Goal: Information Seeking & Learning: Check status

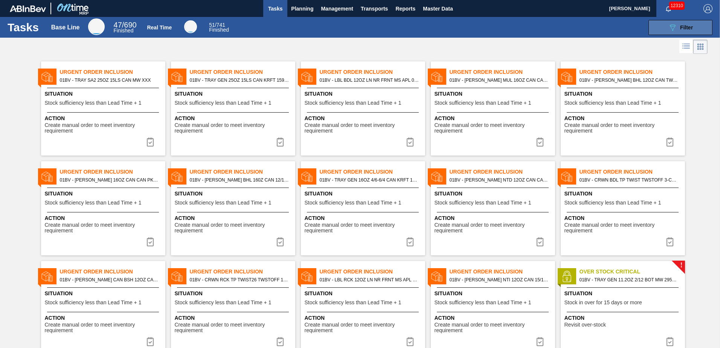
click at [681, 26] on span "Filter" at bounding box center [686, 27] width 13 height 6
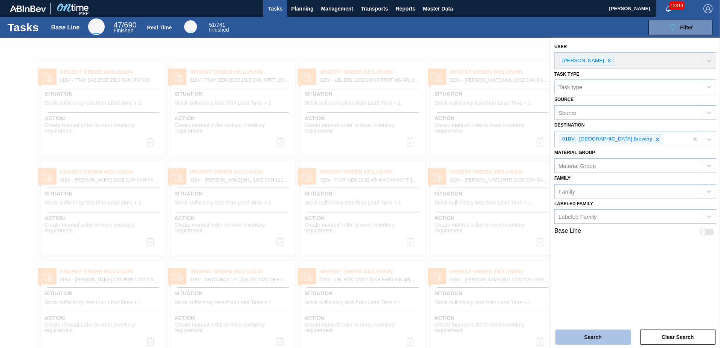
click at [590, 339] on button "Search" at bounding box center [592, 336] width 75 height 15
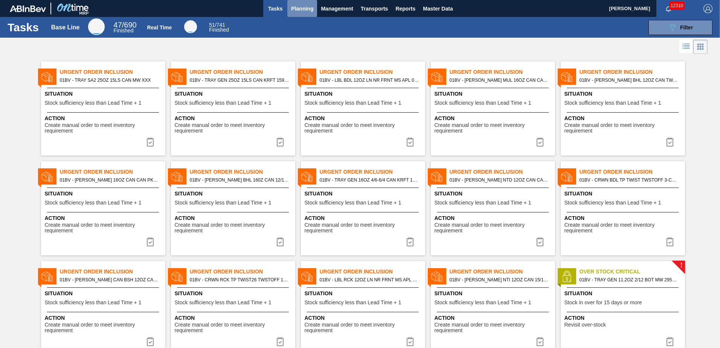
click at [296, 7] on span "Planning" at bounding box center [302, 8] width 22 height 9
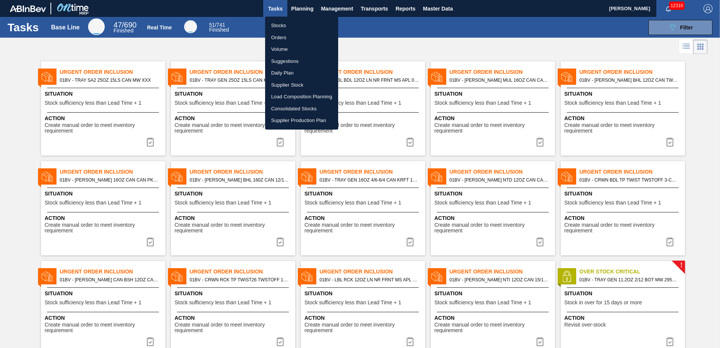
click at [282, 60] on li "Suggestions" at bounding box center [301, 61] width 73 height 12
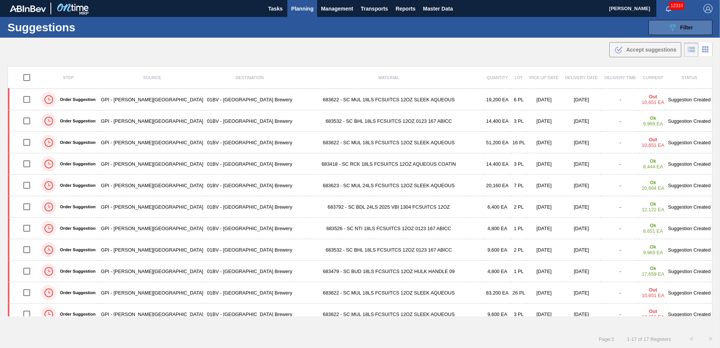
click at [686, 26] on span "Filter" at bounding box center [686, 27] width 13 height 6
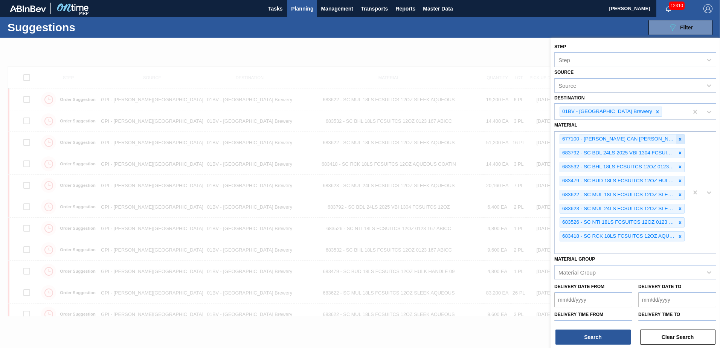
click at [679, 138] on icon at bounding box center [679, 139] width 5 height 5
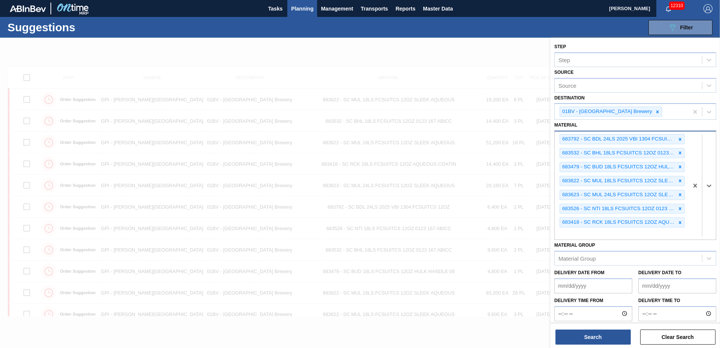
click at [679, 138] on icon at bounding box center [679, 139] width 5 height 5
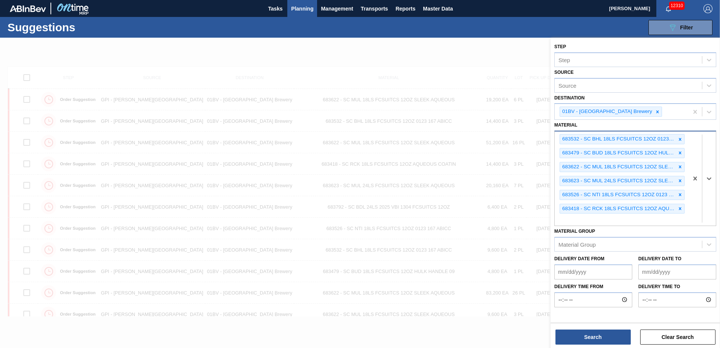
click at [679, 138] on icon at bounding box center [680, 139] width 3 height 3
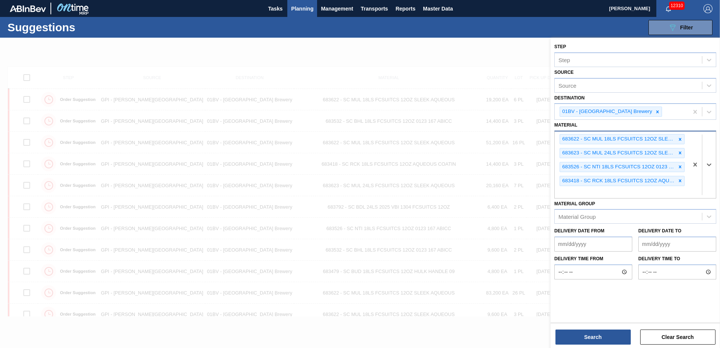
click at [679, 138] on icon at bounding box center [680, 139] width 3 height 3
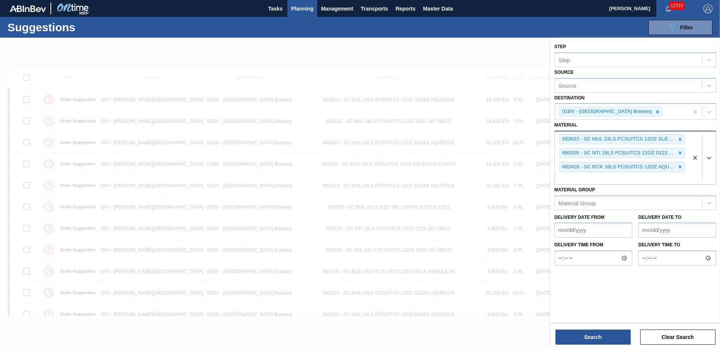
click at [679, 138] on icon at bounding box center [680, 139] width 3 height 3
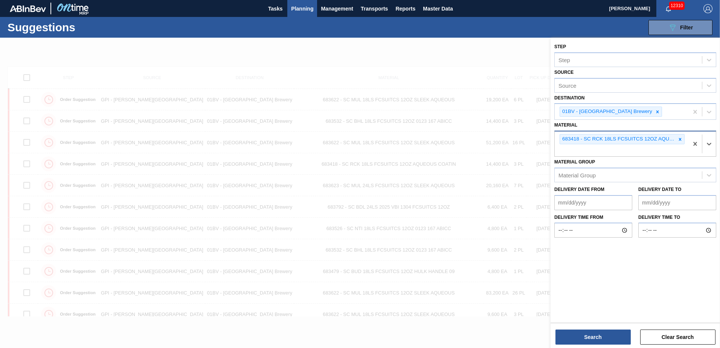
click at [679, 138] on icon at bounding box center [680, 139] width 3 height 3
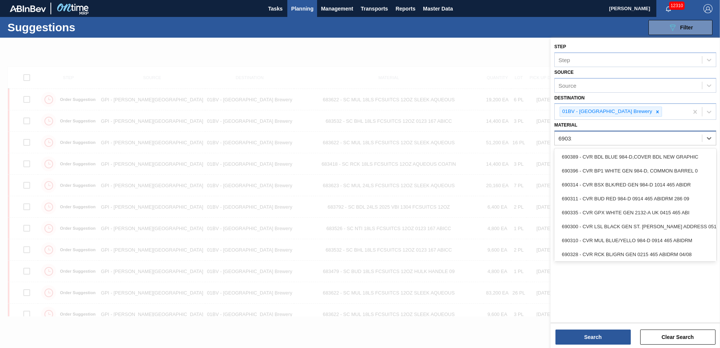
type input "690311"
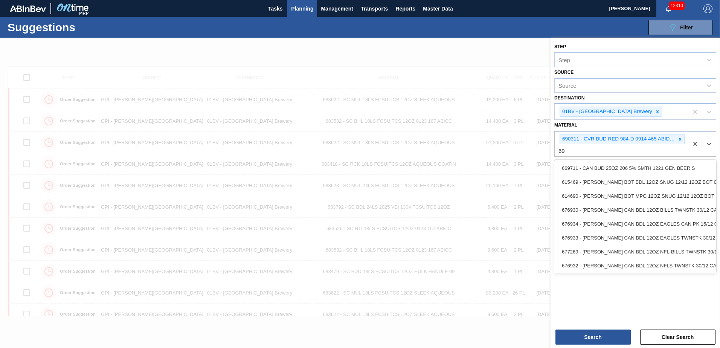
type input "6"
click at [574, 151] on div "690311 - CVR BUD RED 984-D 0914 465 ABIDRM 286 09" at bounding box center [622, 143] width 134 height 25
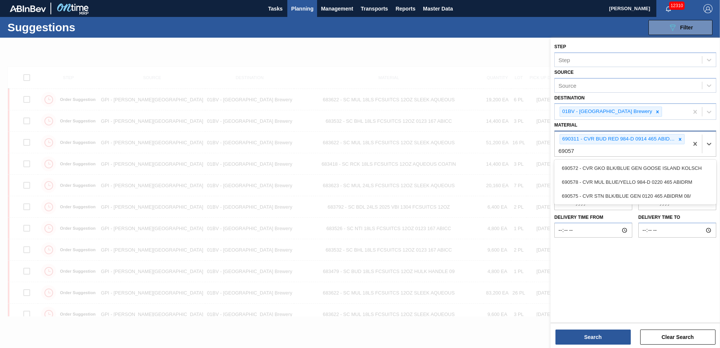
type input "690578"
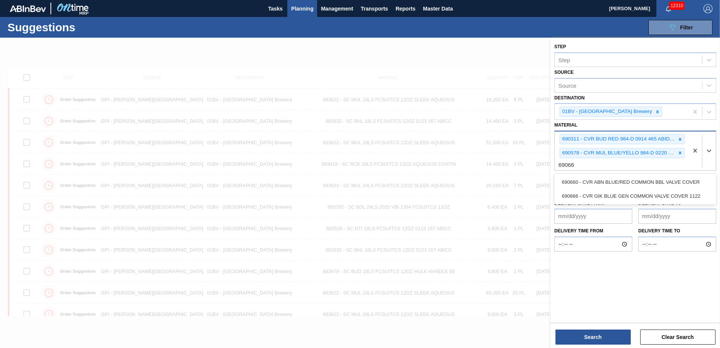
type input "690660"
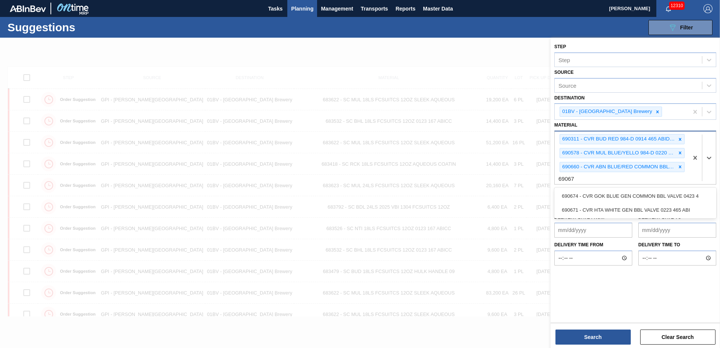
type input "690671"
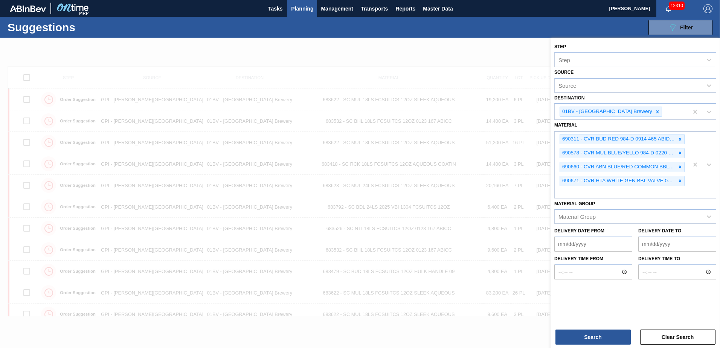
click at [574, 194] on div "690311 - CVR BUD RED 984-D 0914 465 ABIDRM 286 09 690578 - CVR MUL BLUE/YELLO 9…" at bounding box center [622, 164] width 134 height 67
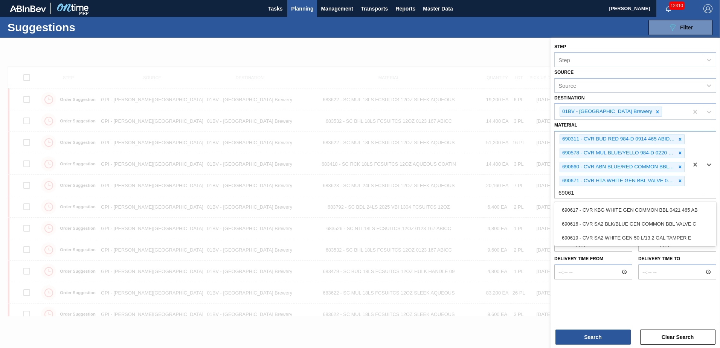
type input "690616"
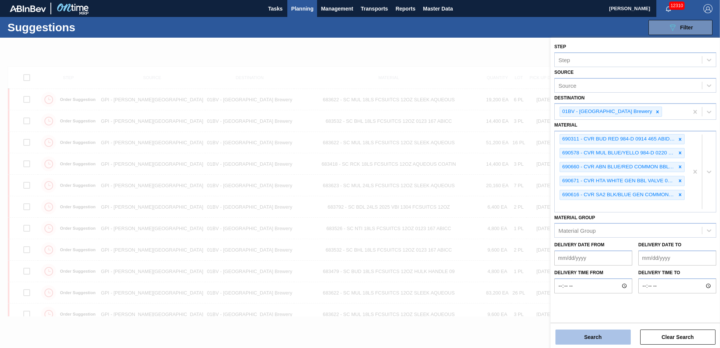
click at [583, 335] on button "Search" at bounding box center [592, 336] width 75 height 15
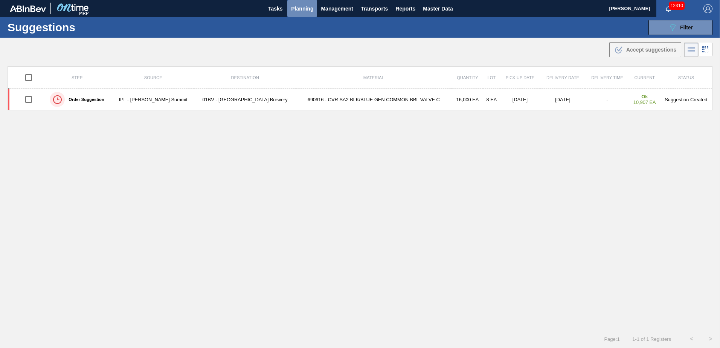
click at [295, 8] on span "Planning" at bounding box center [302, 8] width 22 height 9
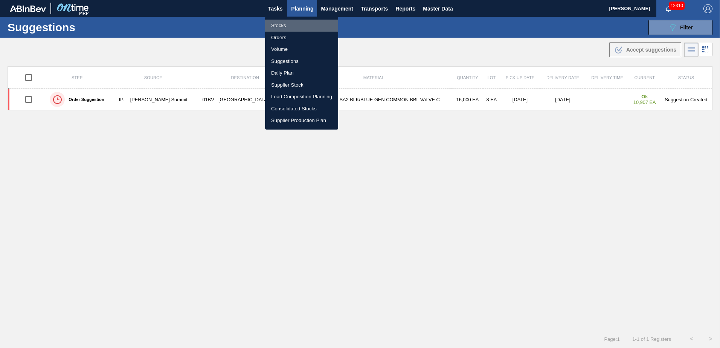
drag, startPoint x: 276, startPoint y: 24, endPoint x: 493, endPoint y: 24, distance: 216.5
click at [277, 24] on li "Stocks" at bounding box center [301, 26] width 73 height 12
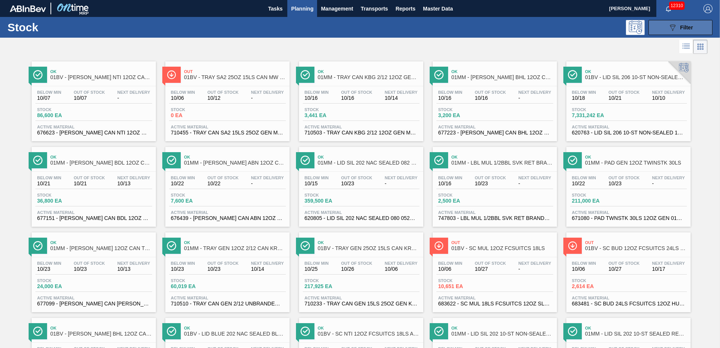
click at [676, 29] on div "089F7B8B-B2A5-4AFE-B5C0-19BA573D28AC Filter" at bounding box center [680, 27] width 25 height 9
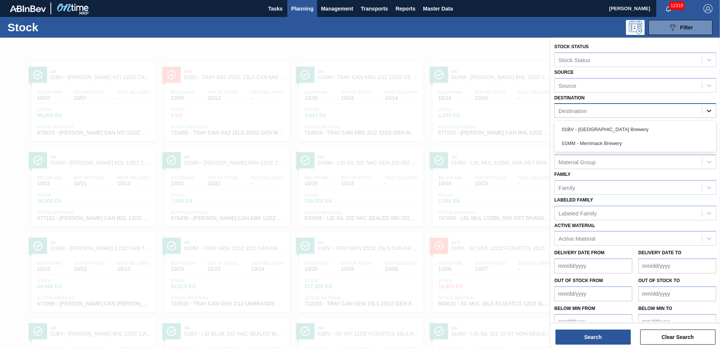
click at [708, 112] on icon at bounding box center [709, 111] width 5 height 3
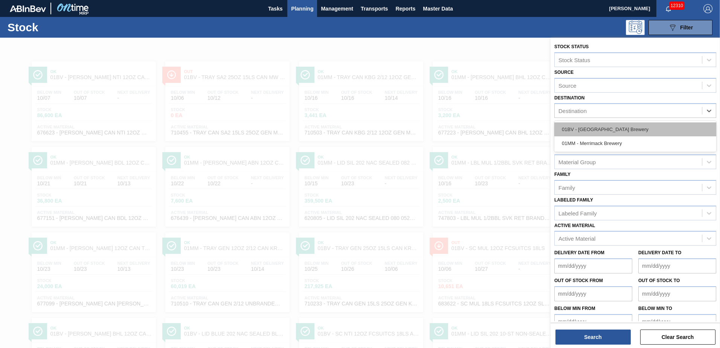
click at [615, 127] on div "01BV - [GEOGRAPHIC_DATA] Brewery" at bounding box center [635, 129] width 162 height 14
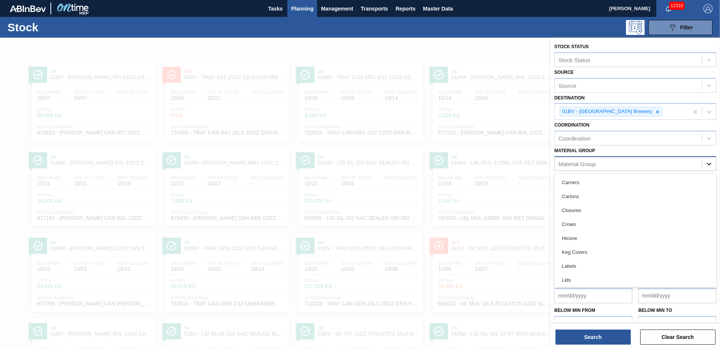
click at [709, 163] on icon at bounding box center [709, 164] width 8 height 8
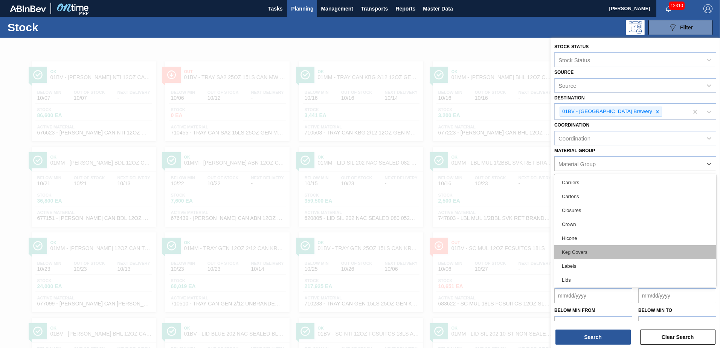
click at [589, 252] on div "Keg Covers" at bounding box center [635, 252] width 162 height 14
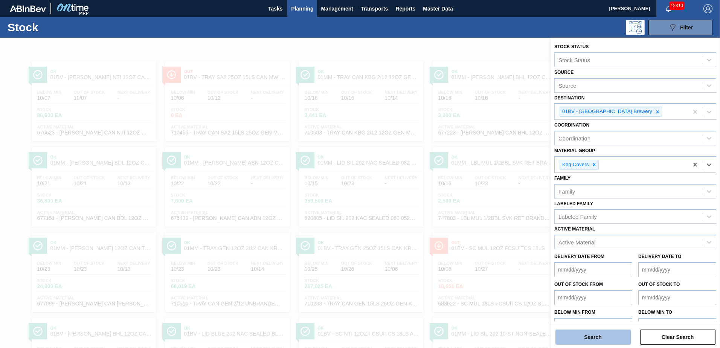
click at [591, 339] on button "Search" at bounding box center [592, 336] width 75 height 15
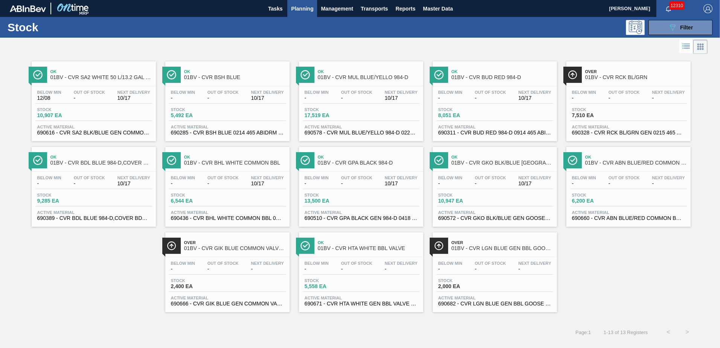
click at [96, 80] on span "01BV - CVR SA2 WHITE 50 L/13.2 GAL TAMPER EVIDENT V 0622" at bounding box center [101, 78] width 102 height 6
click at [462, 91] on span "Below Min" at bounding box center [450, 92] width 24 height 5
click at [343, 77] on span "01BV - CVR MUL BLUE/YELLO 984-D" at bounding box center [369, 78] width 102 height 6
click at [594, 169] on div "Ok 01BV - CVR ABN BLUE/RED COMMON BBL VALVE COVER Below Min - Out Of Stock - Ne…" at bounding box center [628, 187] width 124 height 80
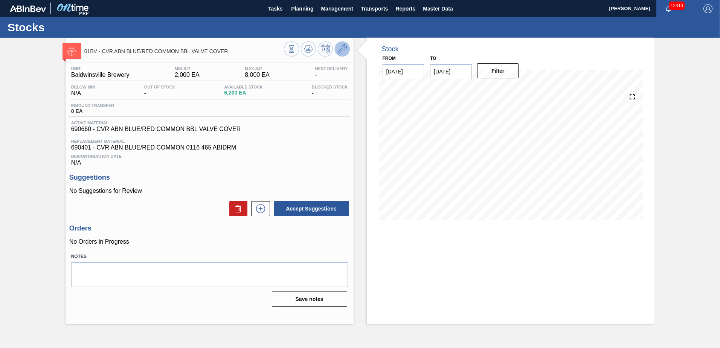
click at [339, 50] on icon at bounding box center [342, 48] width 9 height 9
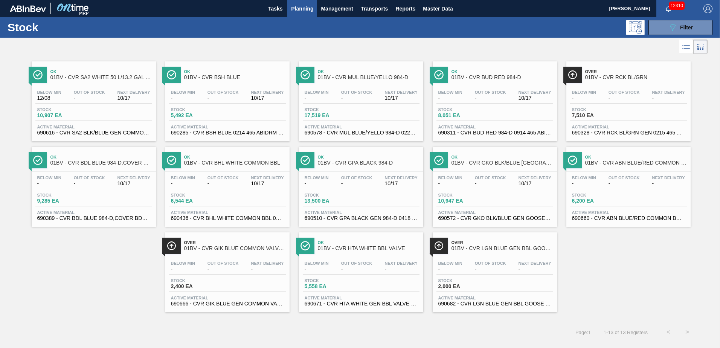
click at [355, 253] on div "Ok 01BV - CVR HTA WHITE BBL VALVE" at bounding box center [369, 245] width 102 height 17
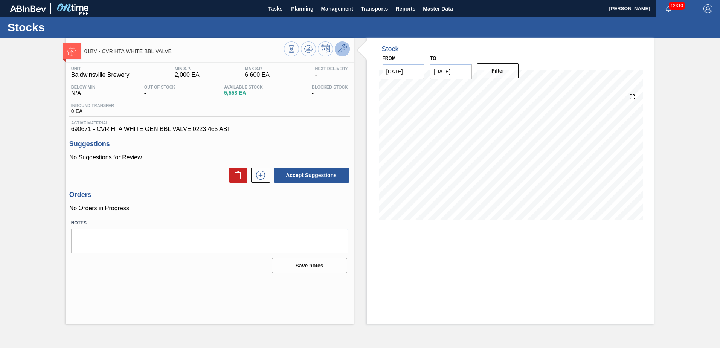
click at [344, 49] on icon at bounding box center [342, 48] width 9 height 9
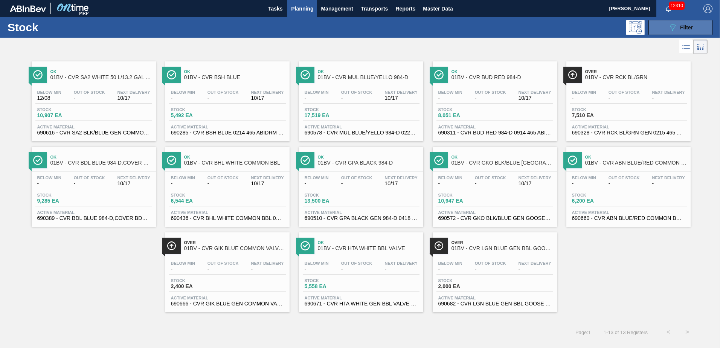
click at [673, 28] on icon "089F7B8B-B2A5-4AFE-B5C0-19BA573D28AC" at bounding box center [672, 27] width 9 height 9
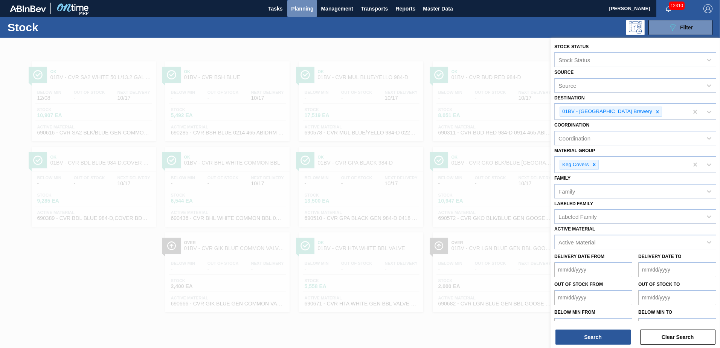
click at [303, 6] on span "Planning" at bounding box center [302, 8] width 22 height 9
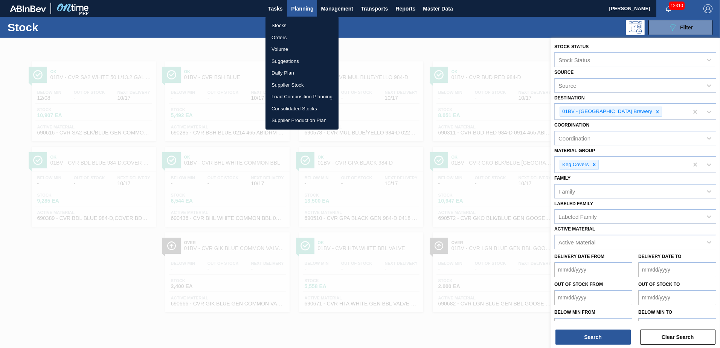
click at [292, 63] on li "Suggestions" at bounding box center [301, 61] width 73 height 12
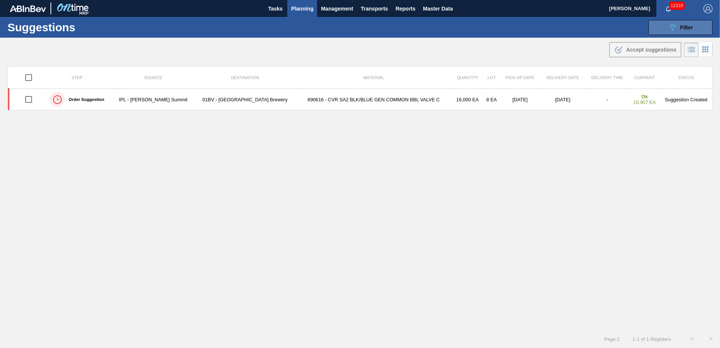
click at [683, 28] on span "Filter" at bounding box center [686, 27] width 13 height 6
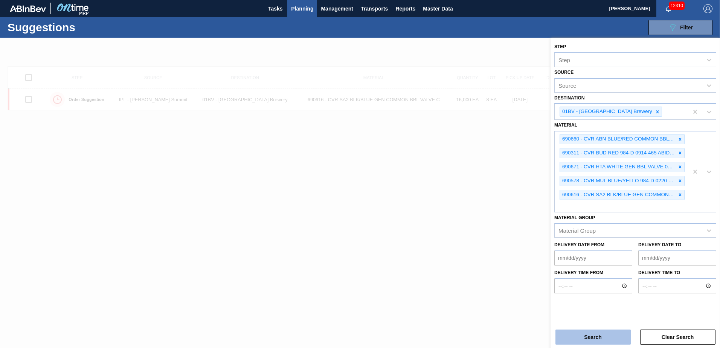
click at [591, 339] on button "Search" at bounding box center [592, 336] width 75 height 15
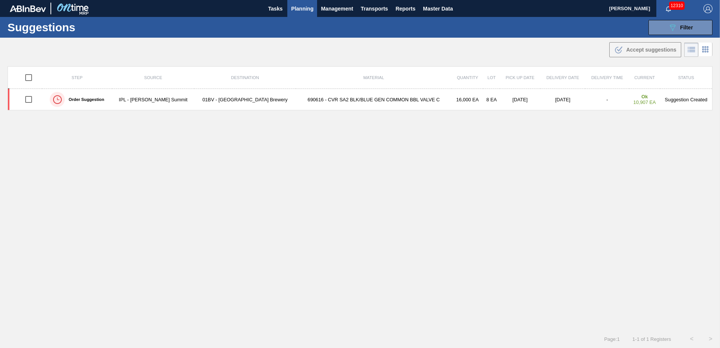
click at [304, 9] on span "Planning" at bounding box center [302, 8] width 22 height 9
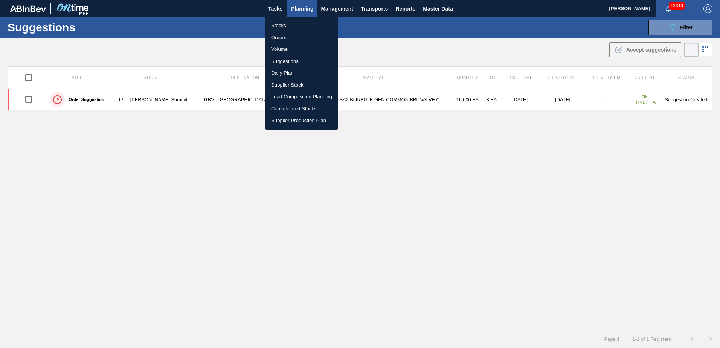
click at [287, 59] on li "Suggestions" at bounding box center [301, 61] width 73 height 12
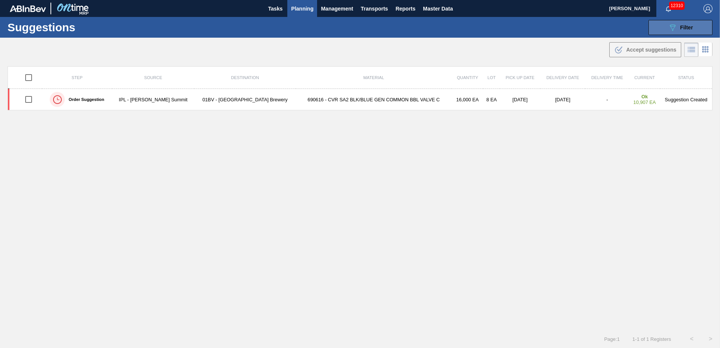
click at [684, 26] on span "Filter" at bounding box center [686, 27] width 13 height 6
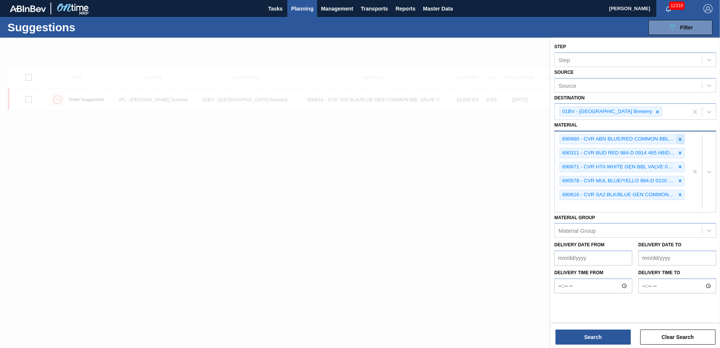
click at [679, 139] on icon at bounding box center [679, 139] width 5 height 5
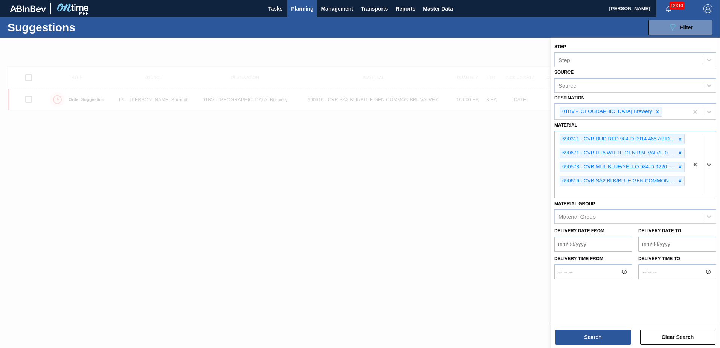
click at [679, 139] on icon at bounding box center [679, 139] width 5 height 5
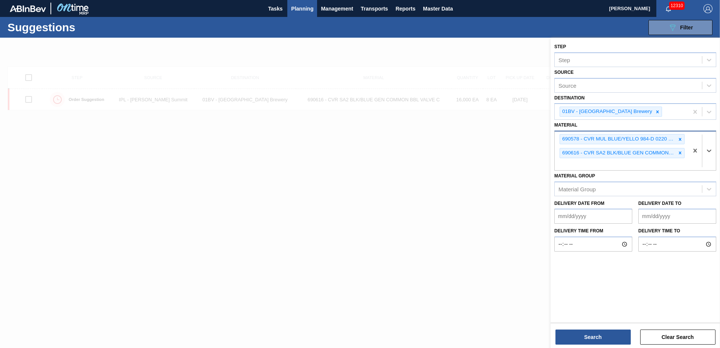
click at [679, 139] on icon at bounding box center [679, 139] width 5 height 5
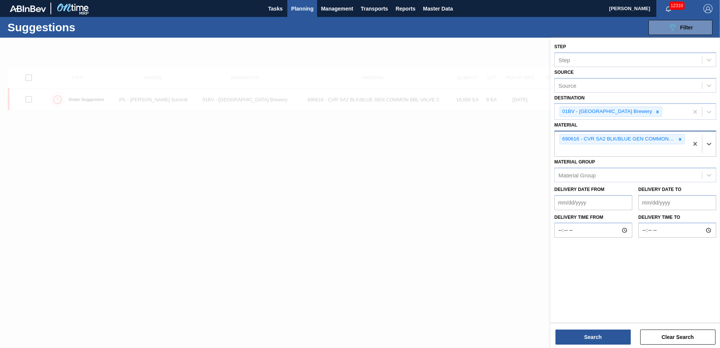
click at [679, 139] on icon at bounding box center [679, 139] width 5 height 5
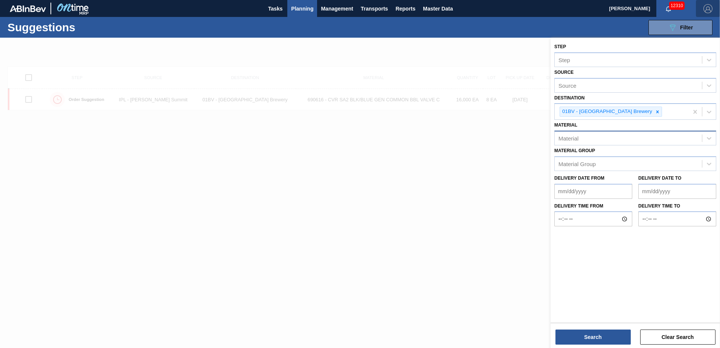
click at [708, 6] on img "button" at bounding box center [707, 8] width 9 height 9
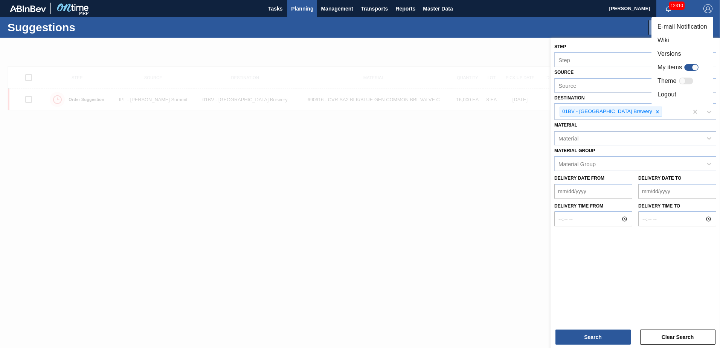
click at [668, 94] on li "Logout" at bounding box center [682, 95] width 62 height 14
